Goal: Check status

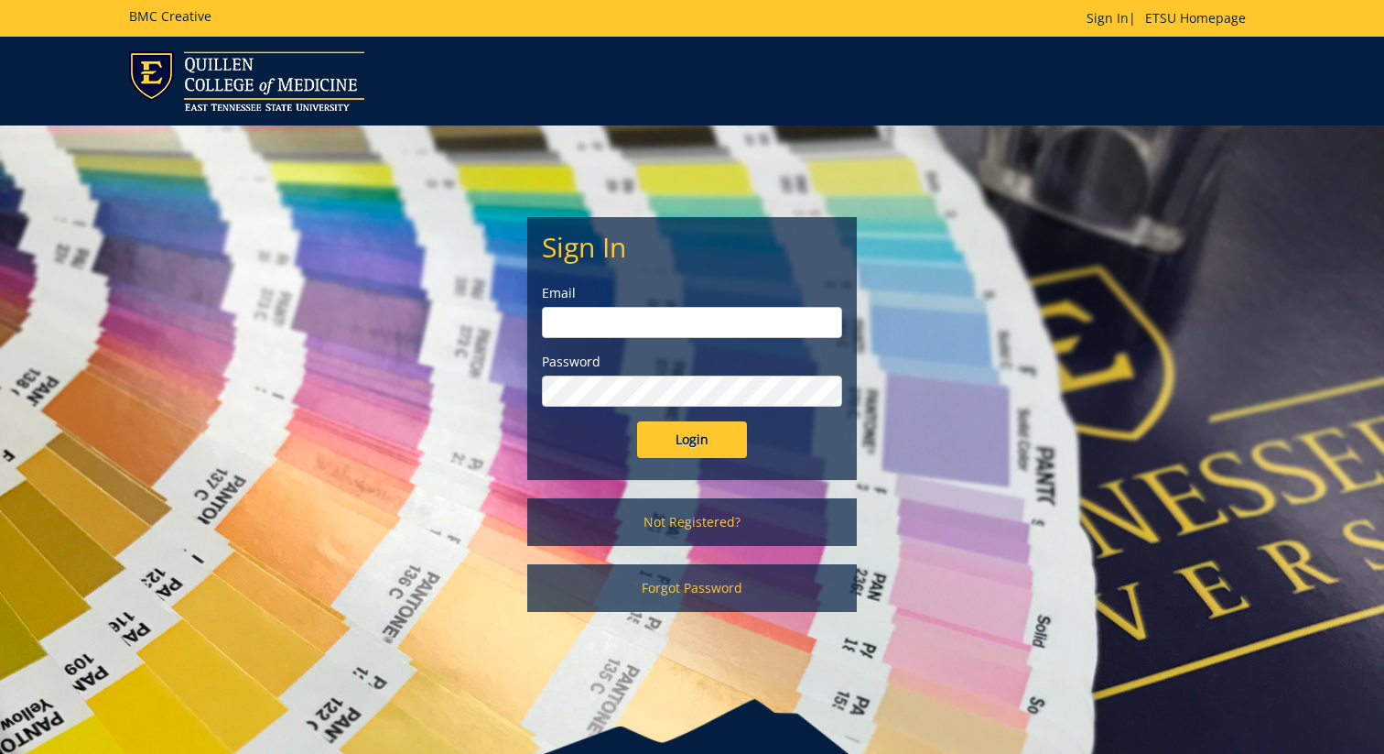
click at [581, 334] on input "email" at bounding box center [692, 322] width 300 height 31
type input "[EMAIL_ADDRESS][DOMAIN_NAME]"
click at [710, 443] on input "Login" at bounding box center [692, 439] width 110 height 37
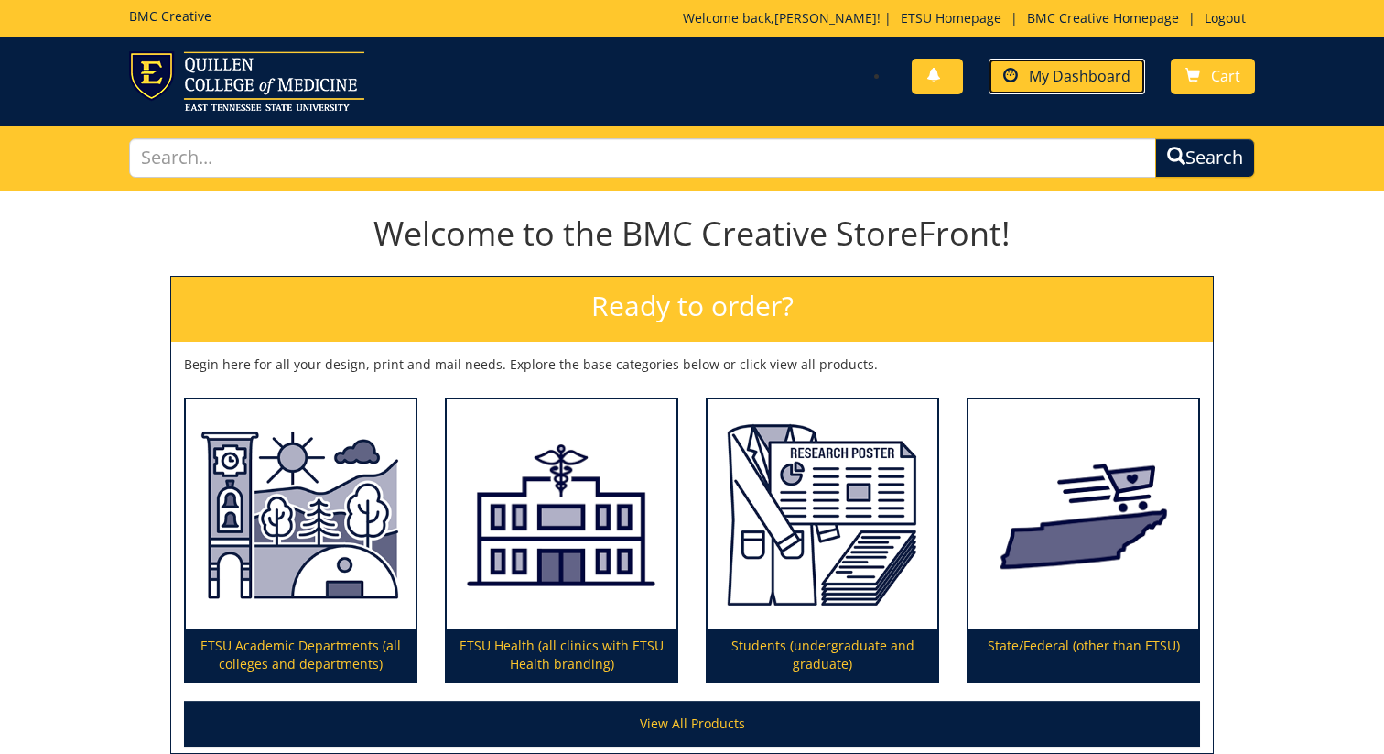
click at [1091, 65] on link "My Dashboard" at bounding box center [1067, 77] width 157 height 36
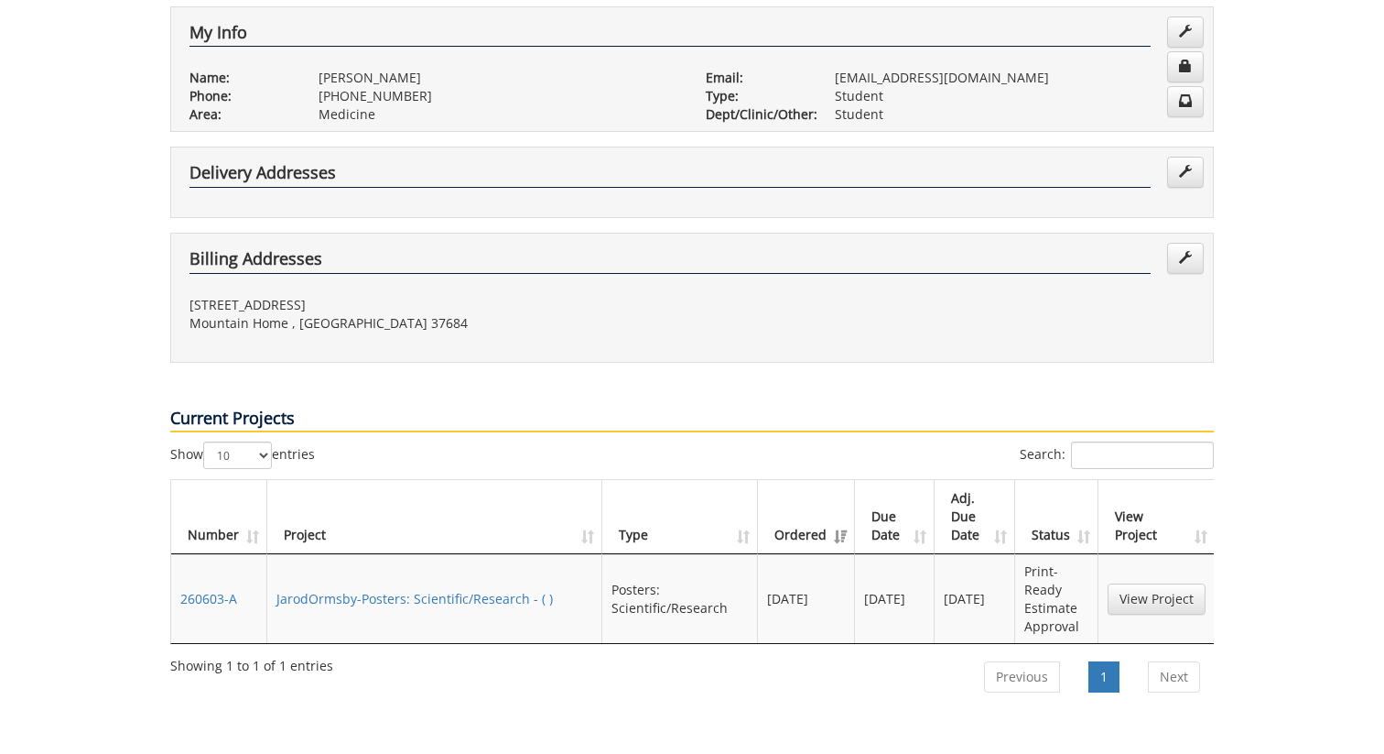
scroll to position [357, 0]
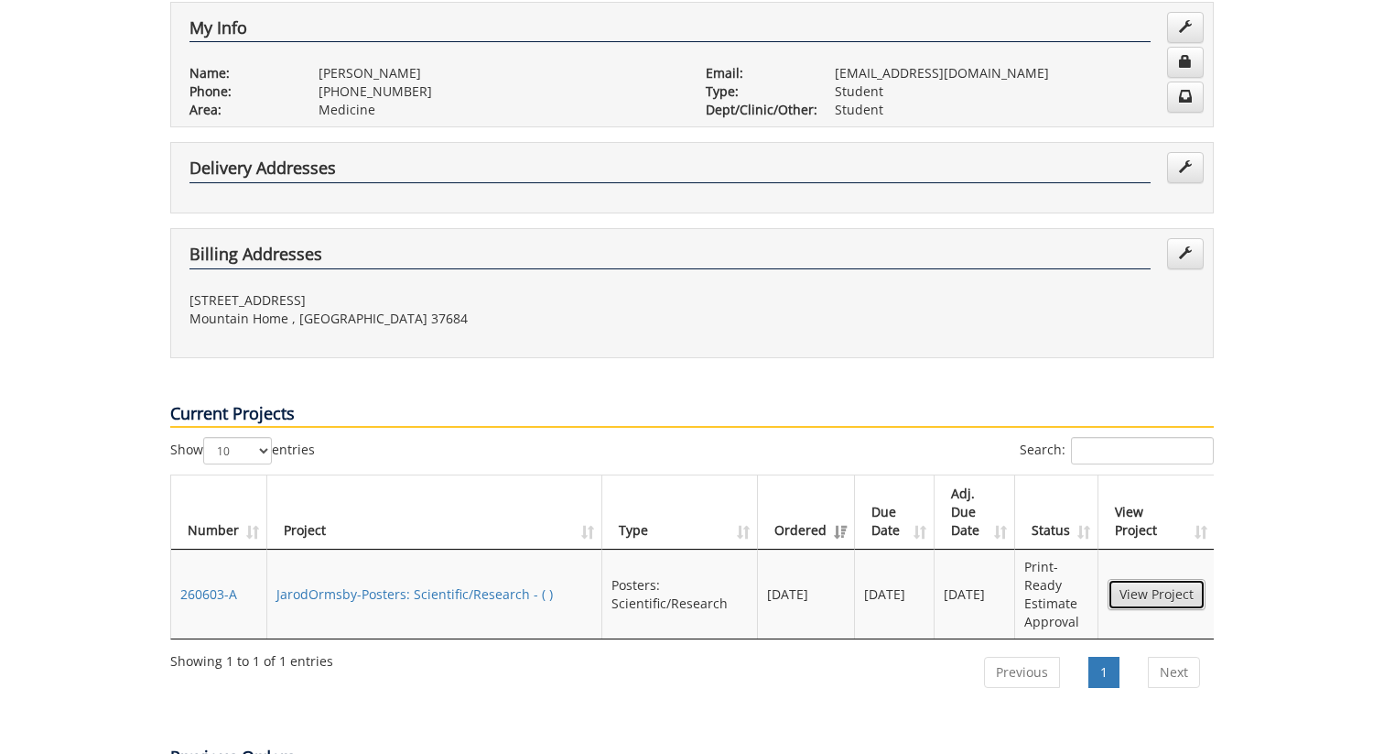
click at [1156, 579] on link "View Project" at bounding box center [1157, 594] width 98 height 31
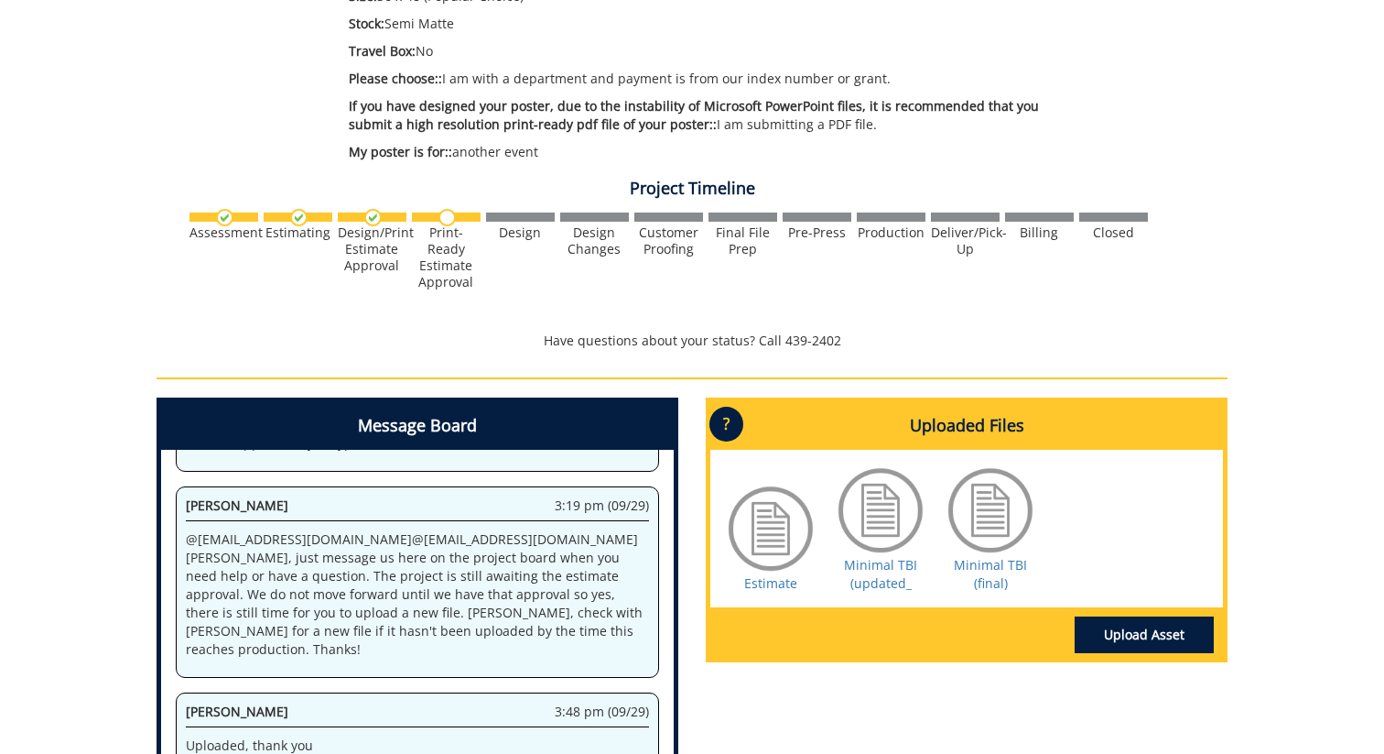
scroll to position [580, 0]
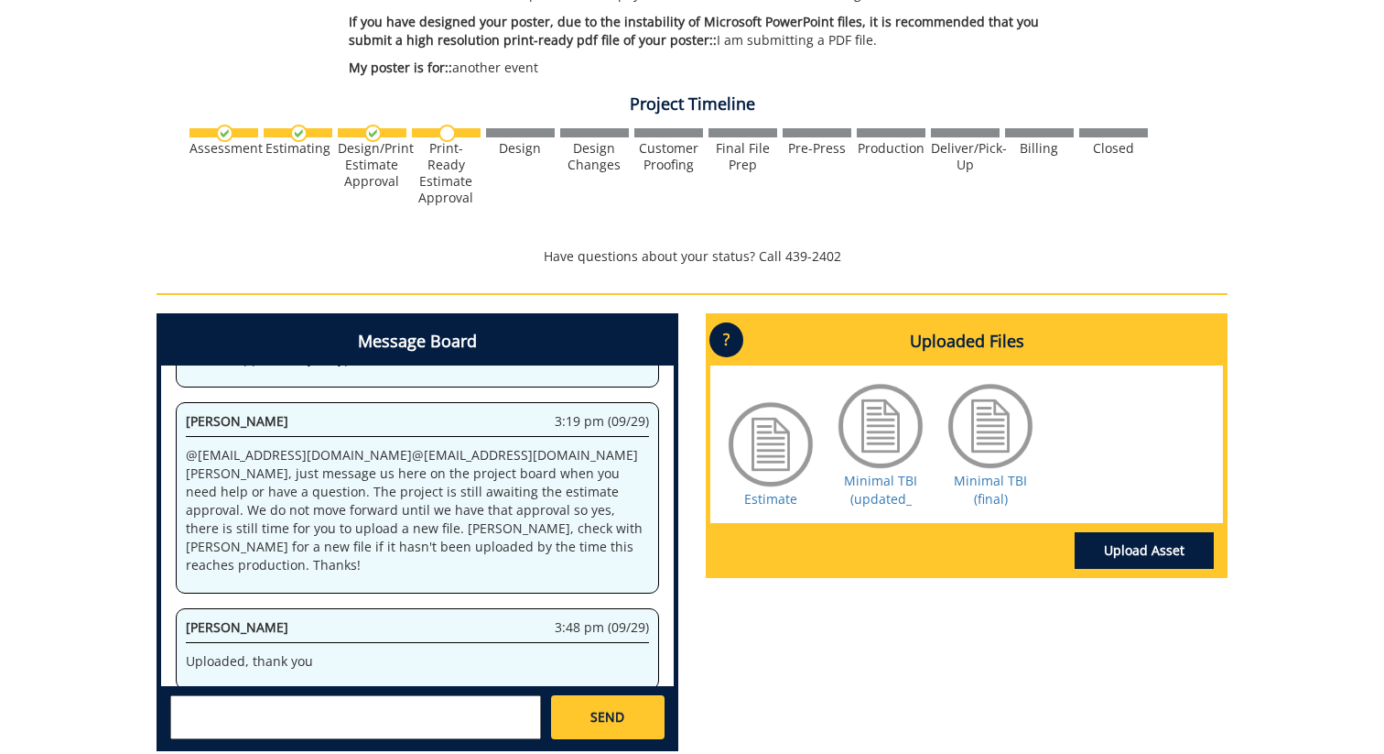
click at [435, 186] on div "Print-Ready Estimate Approval" at bounding box center [446, 173] width 69 height 66
click at [453, 236] on div "Project Timeline Assessment Estimating" at bounding box center [692, 181] width 1099 height 190
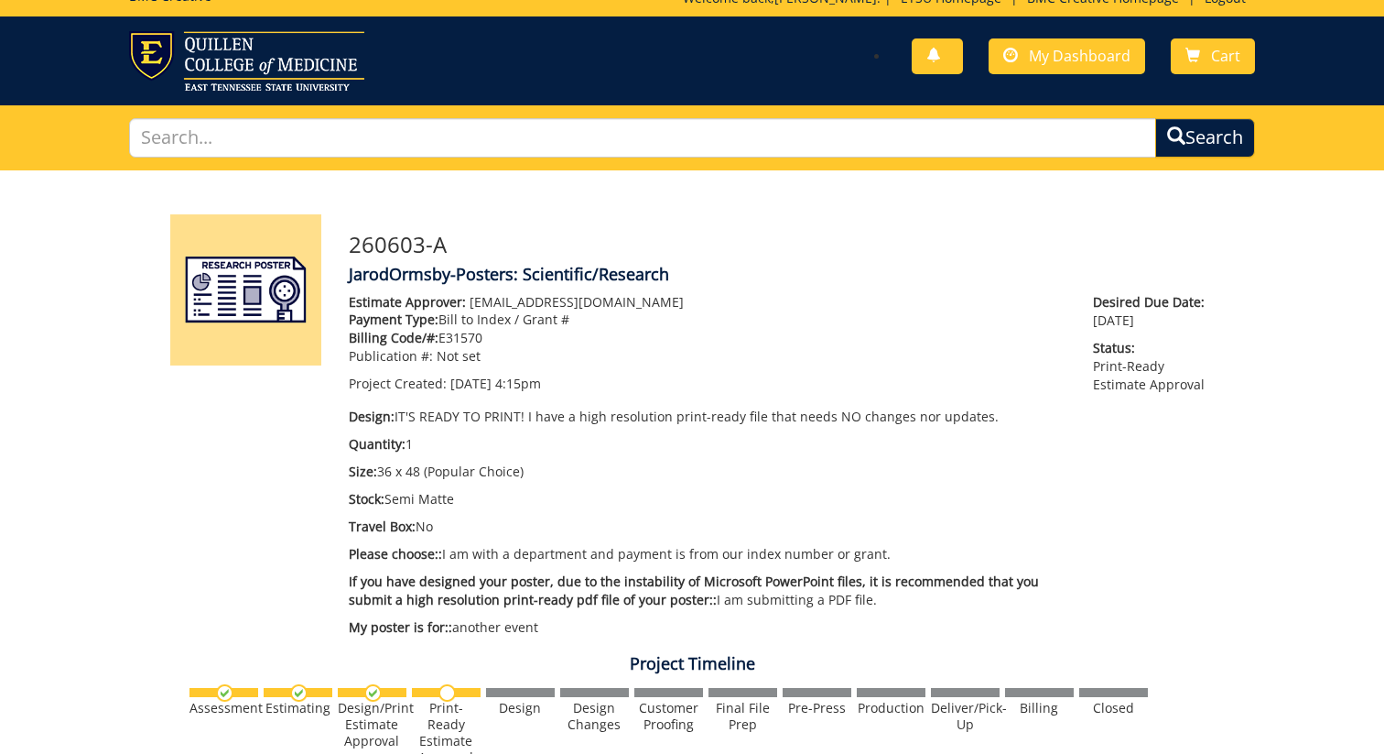
scroll to position [0, 0]
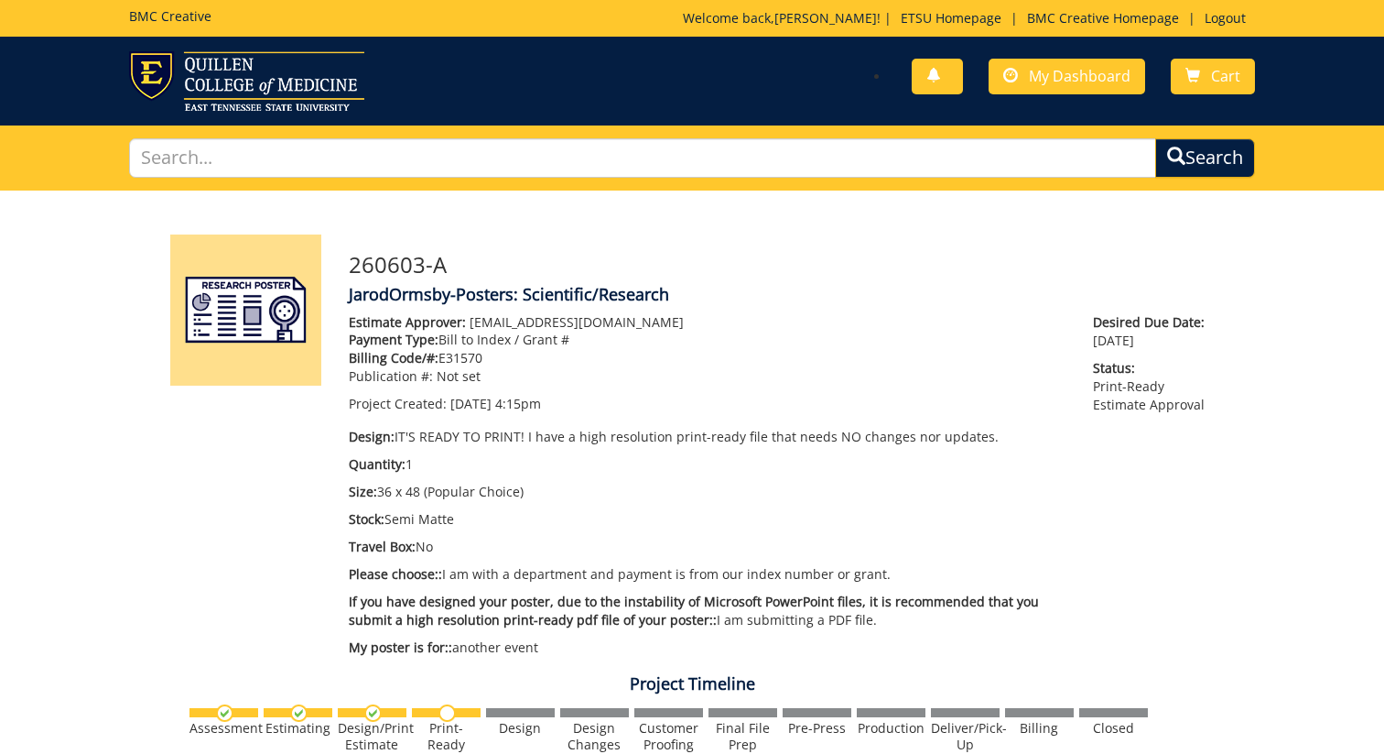
drag, startPoint x: 411, startPoint y: 435, endPoint x: 1001, endPoint y: 470, distance: 590.7
click at [998, 469] on div "Estimate Approver: [EMAIL_ADDRESS][DOMAIN_NAME] Payment Type: Bill to Index / G…" at bounding box center [707, 489] width 744 height 353
click at [833, 431] on p "Design: IT'S READY TO PRINT! I have a high resolution print-ready file that nee…" at bounding box center [707, 437] width 717 height 18
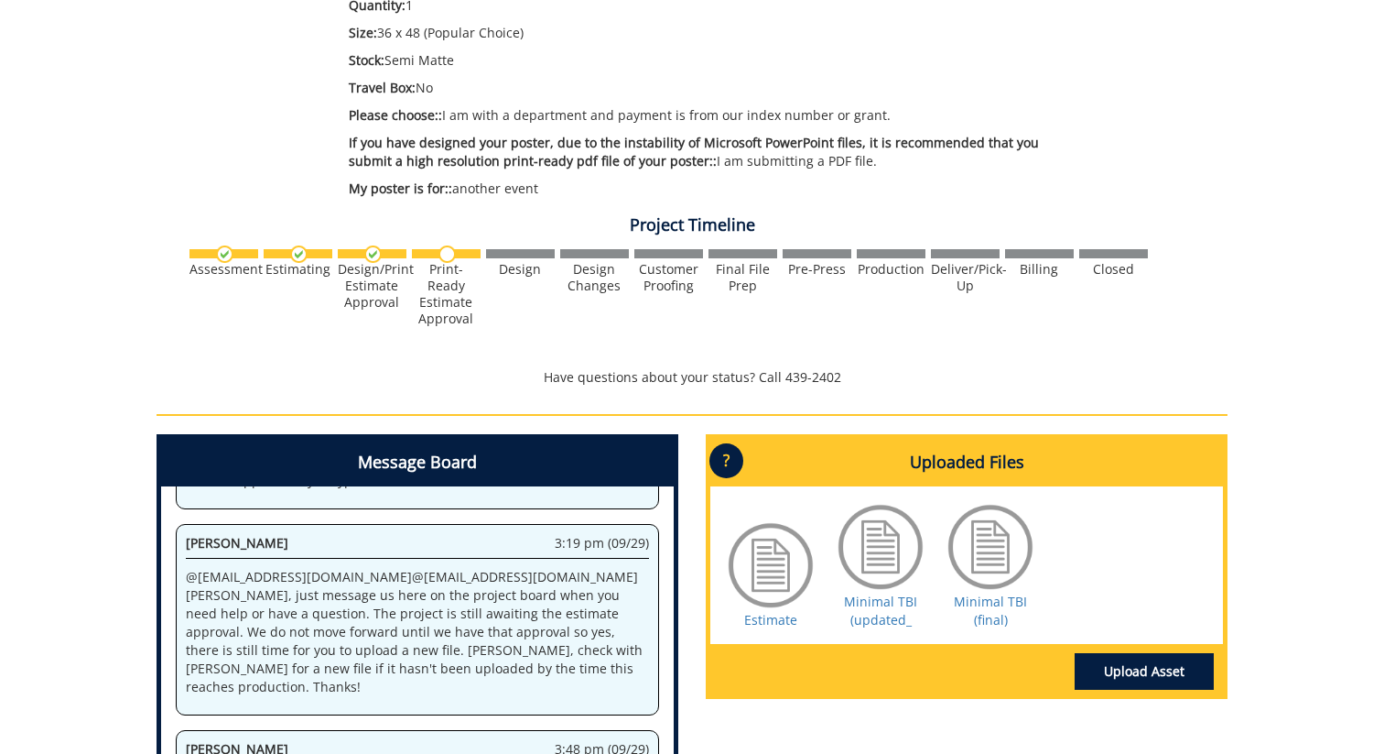
scroll to position [147, 0]
